Goal: Task Accomplishment & Management: Complete application form

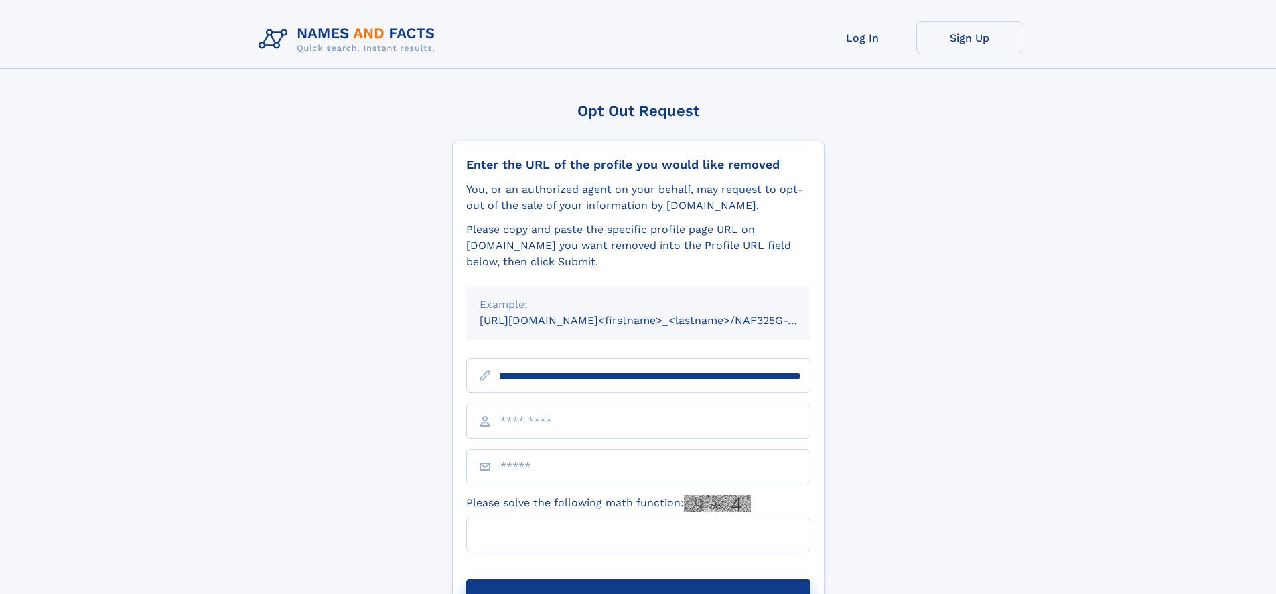
scroll to position [0, 190]
type input "**********"
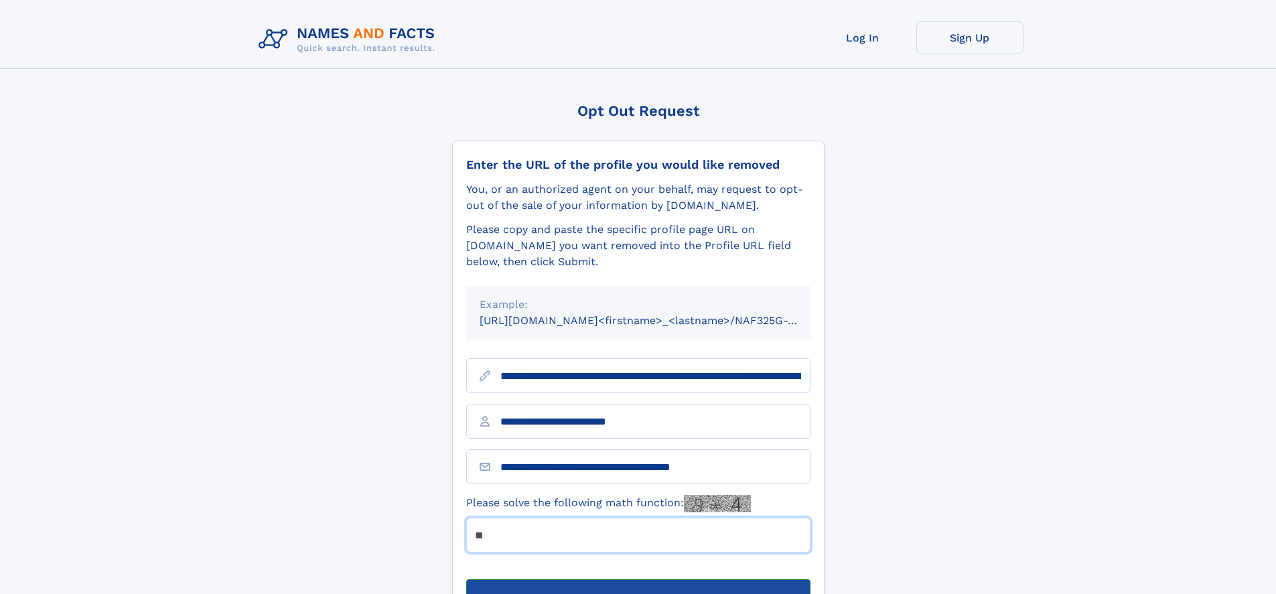
type input "**"
click at [638, 579] on button "Submit Opt Out Request" at bounding box center [638, 600] width 344 height 43
